Goal: Task Accomplishment & Management: Use online tool/utility

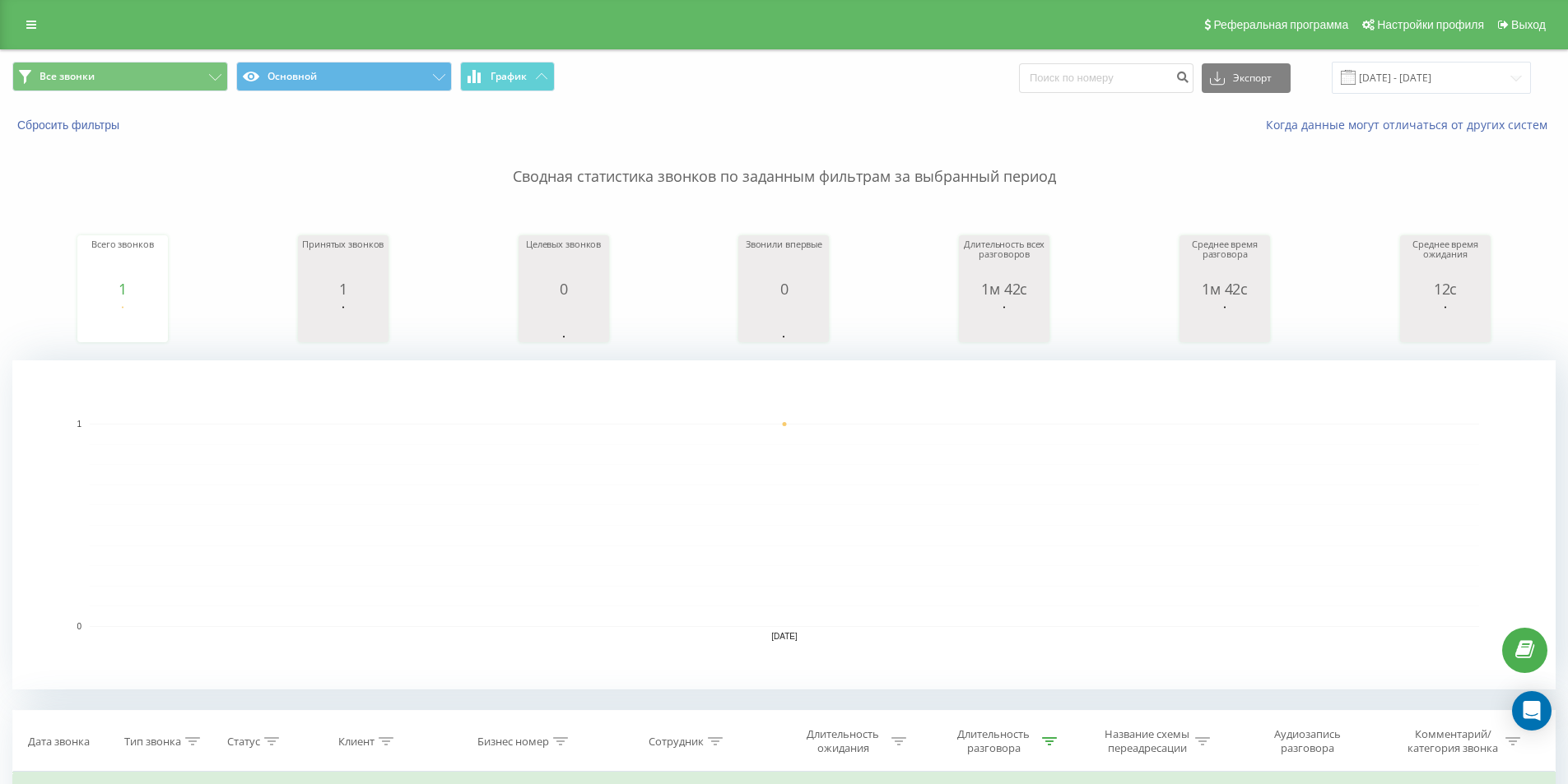
scroll to position [403, 0]
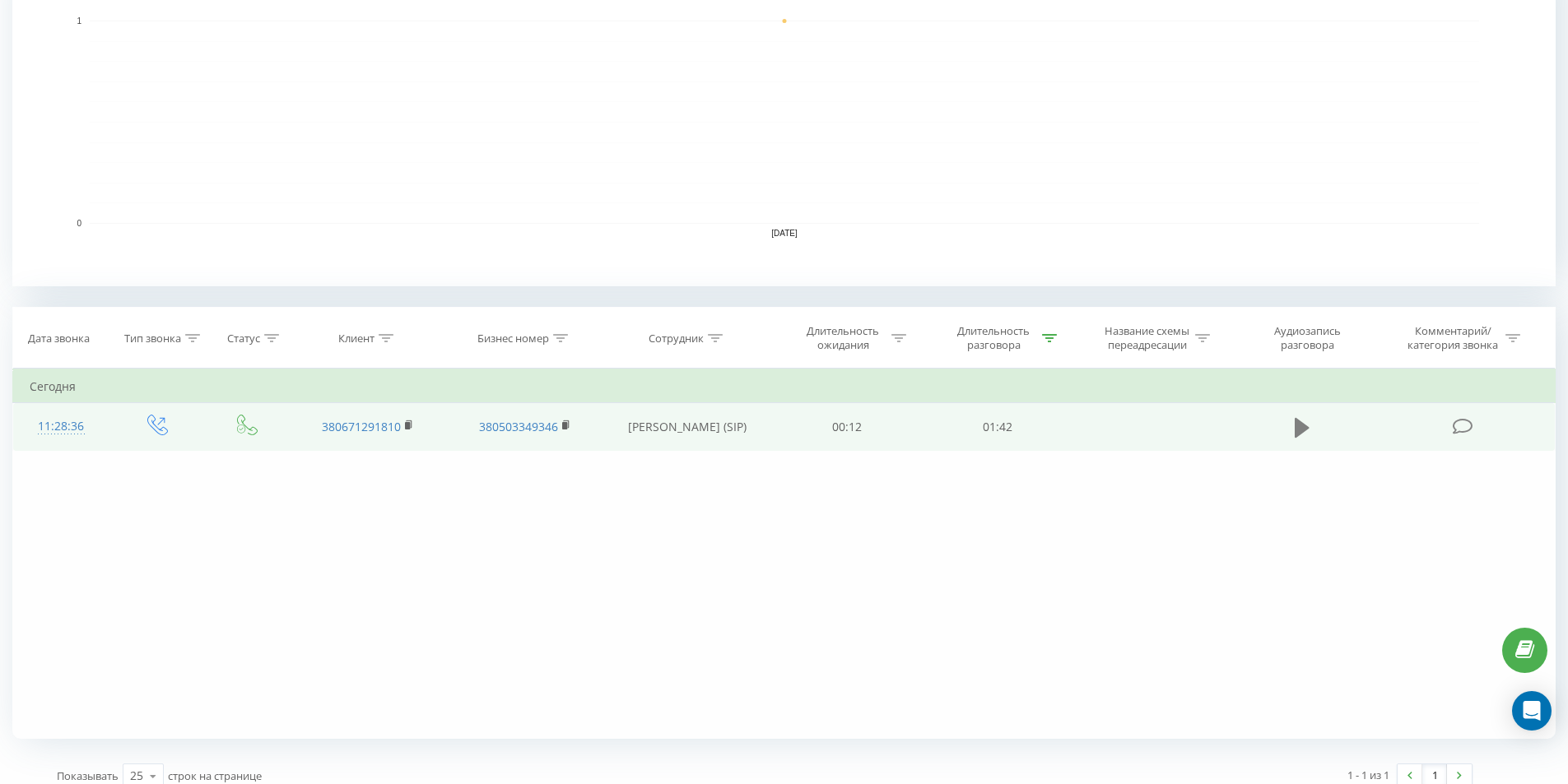
click at [1303, 424] on icon at bounding box center [1303, 427] width 15 height 20
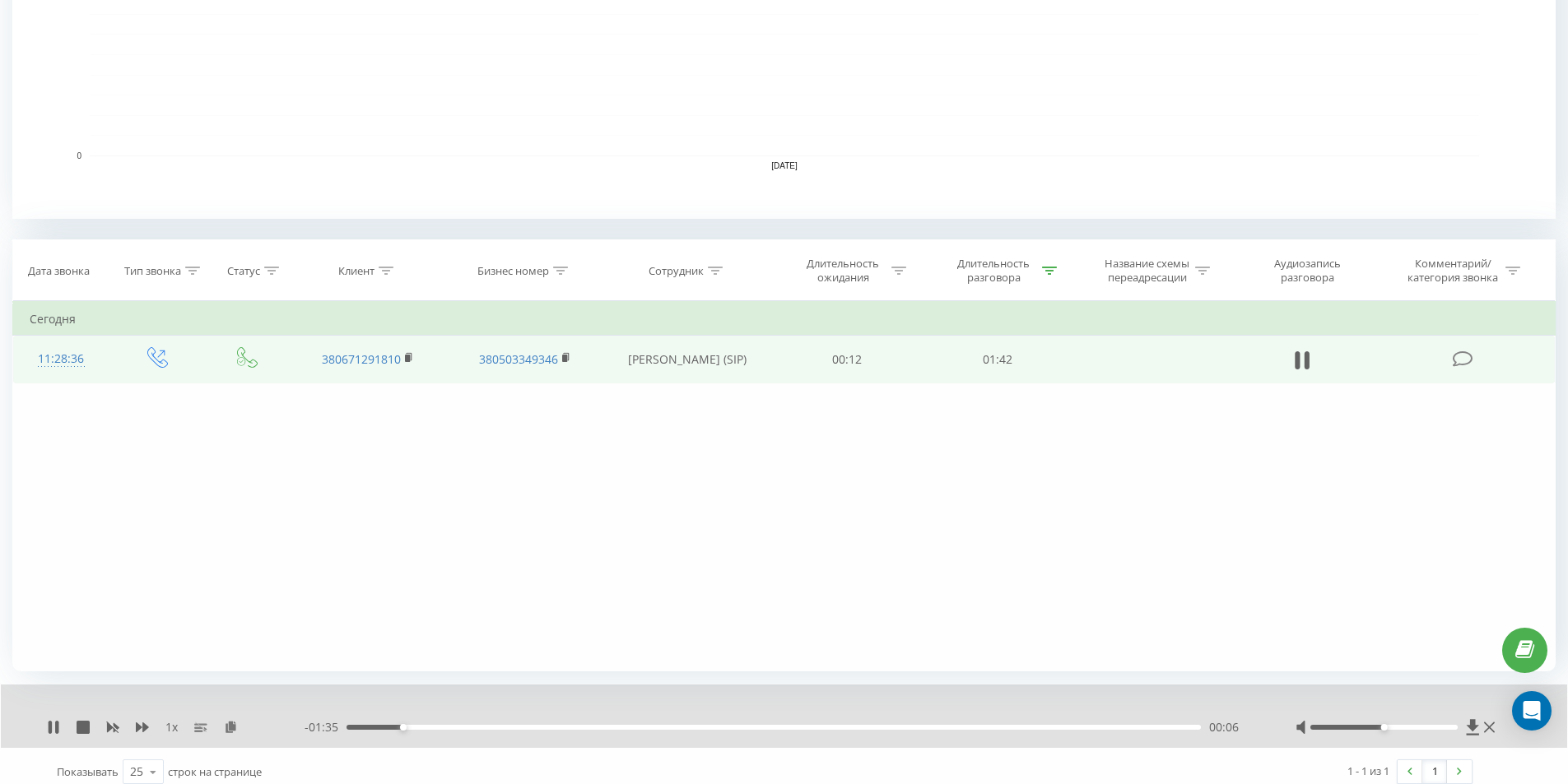
scroll to position [483, 0]
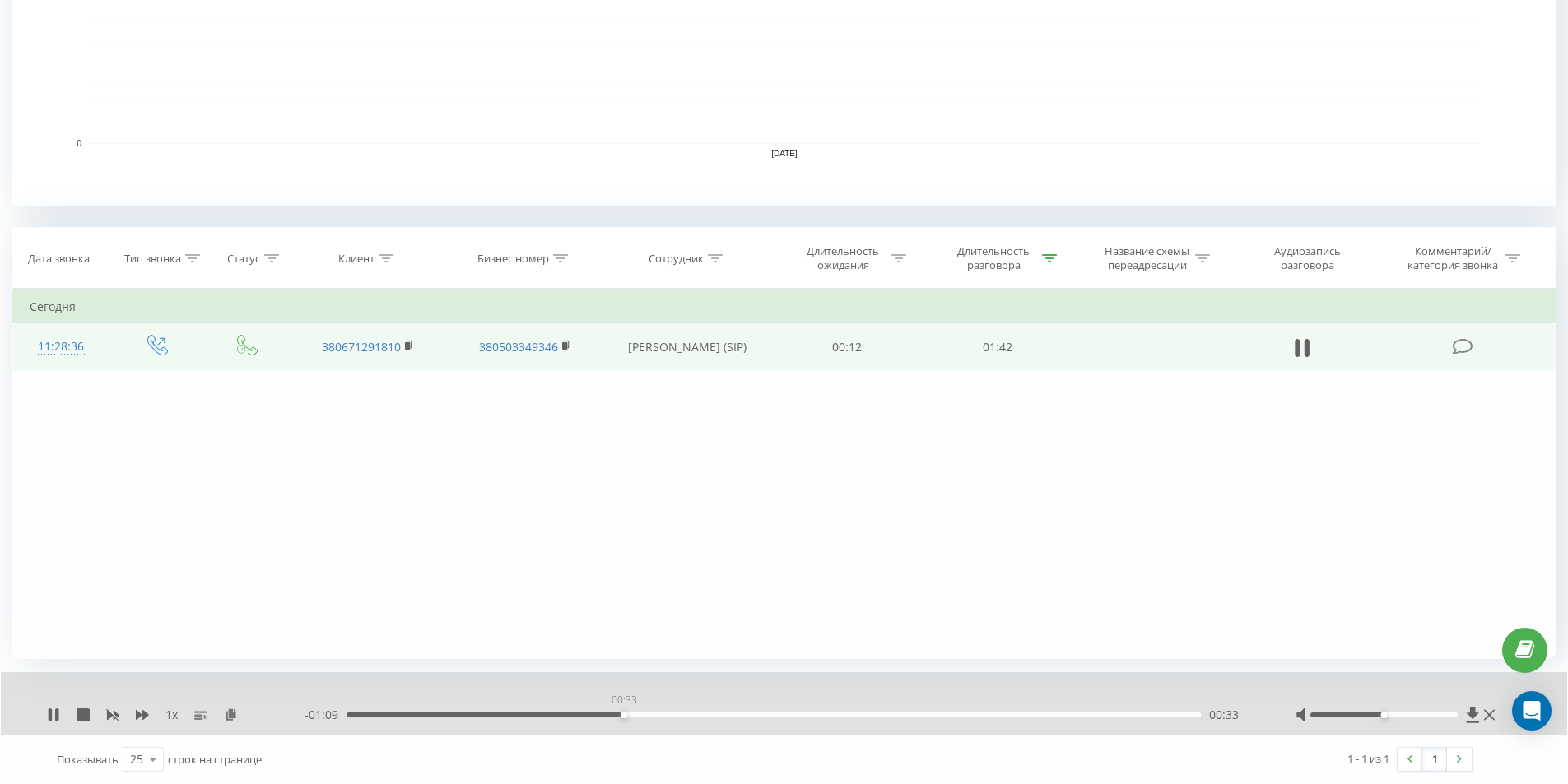
drag, startPoint x: 465, startPoint y: 711, endPoint x: 621, endPoint y: 710, distance: 156.0
click at [621, 712] on div "00:33" at bounding box center [774, 715] width 855 height 5
click at [652, 714] on div "00:35" at bounding box center [774, 715] width 855 height 5
click at [990, 647] on div "Фильтровать по условию Равно Введите значение Отмена OK Фильтровать по условию …" at bounding box center [784, 474] width 1543 height 370
click at [48, 709] on icon at bounding box center [54, 715] width 13 height 13
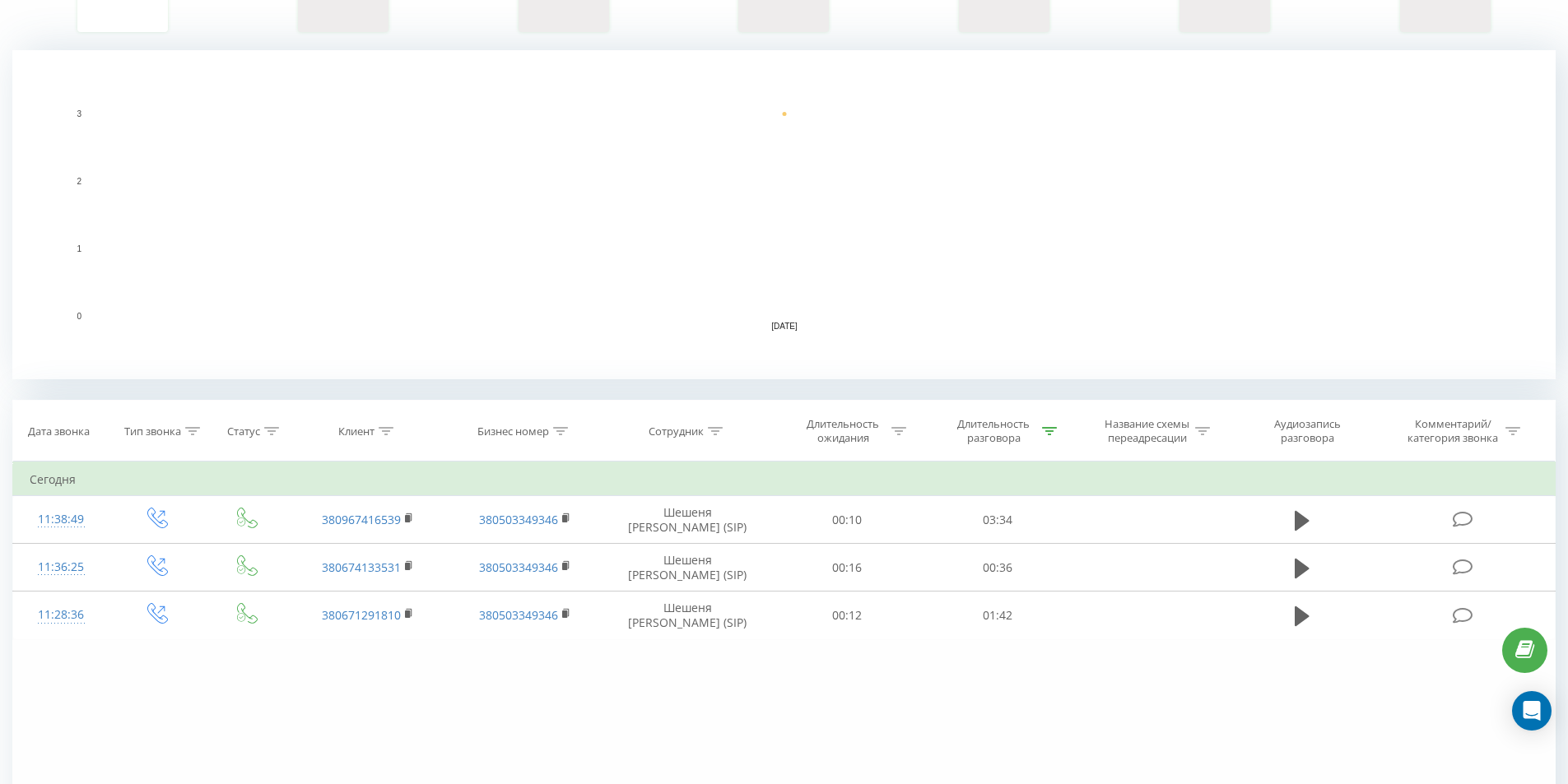
scroll to position [329, 0]
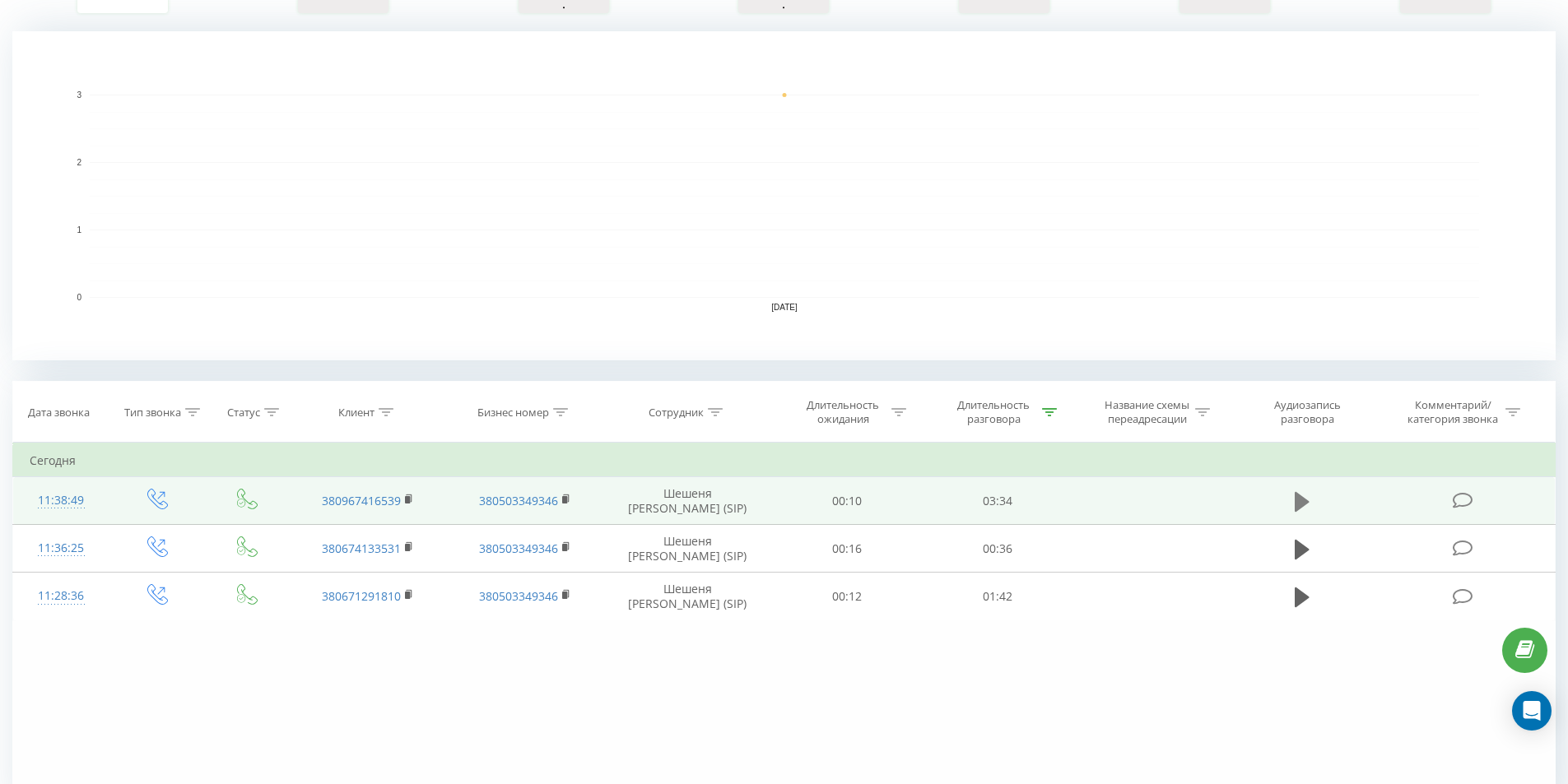
click at [1305, 504] on icon at bounding box center [1303, 501] width 15 height 20
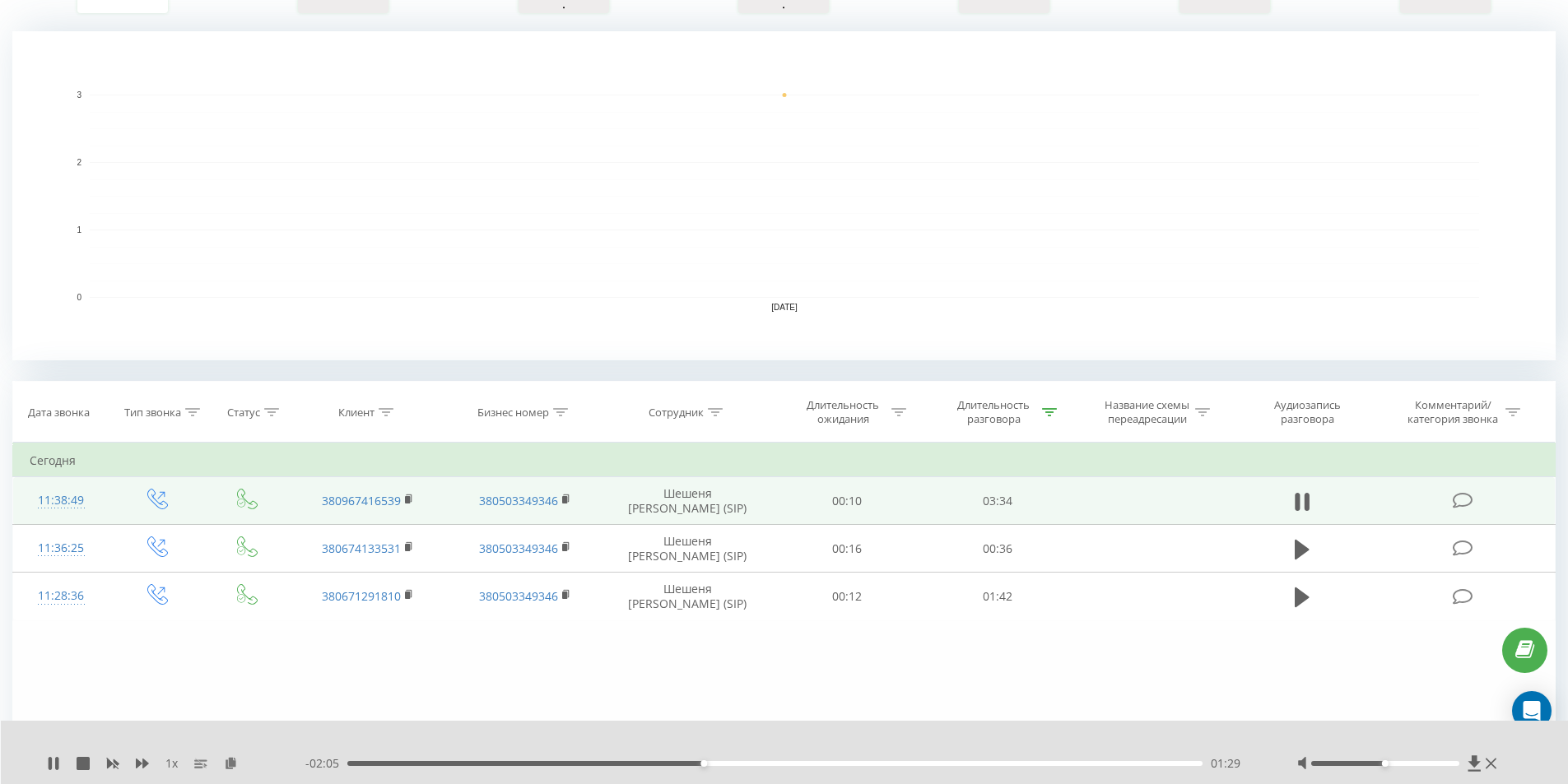
click at [678, 766] on div "- 02:05 01:29 01:29" at bounding box center [781, 764] width 951 height 17
click at [674, 761] on div "01:22" at bounding box center [775, 763] width 856 height 5
click at [651, 761] on div "01:16" at bounding box center [775, 763] width 856 height 5
click at [635, 761] on div "01:12" at bounding box center [775, 763] width 856 height 5
